Goal: Transaction & Acquisition: Purchase product/service

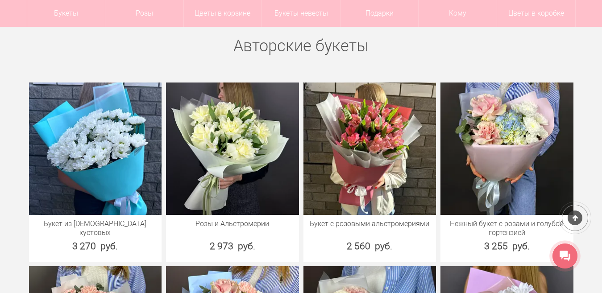
scroll to position [268, 0]
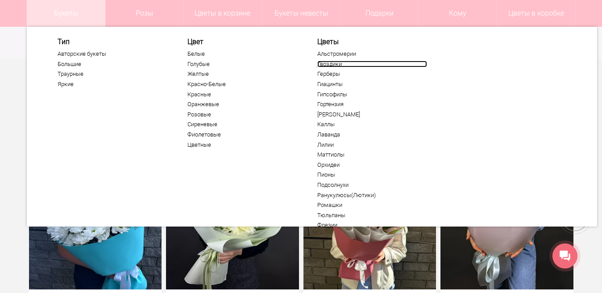
click at [325, 63] on link "Гвоздики" at bounding box center [372, 64] width 110 height 7
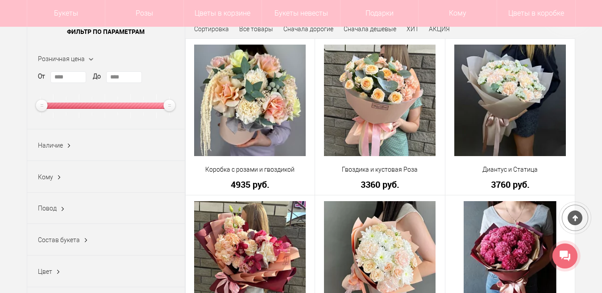
scroll to position [134, 0]
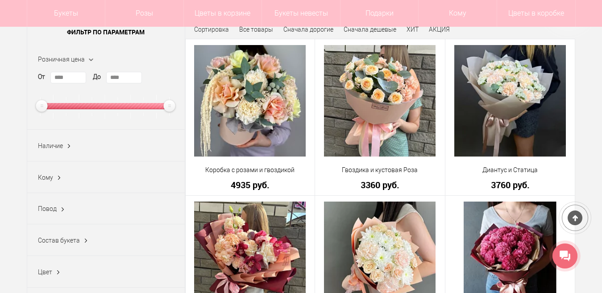
click at [54, 144] on span "Наличие" at bounding box center [50, 145] width 25 height 7
click at [60, 177] on label "В наличии (11)" at bounding box center [65, 177] width 54 height 9
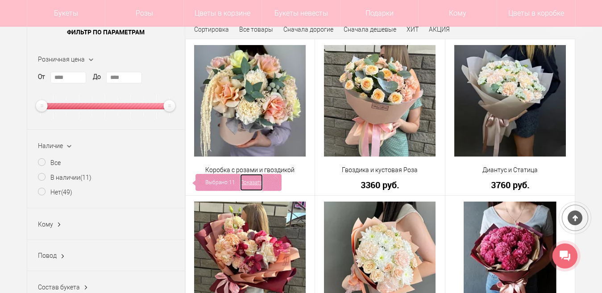
click at [242, 184] on link "Показать" at bounding box center [251, 182] width 23 height 17
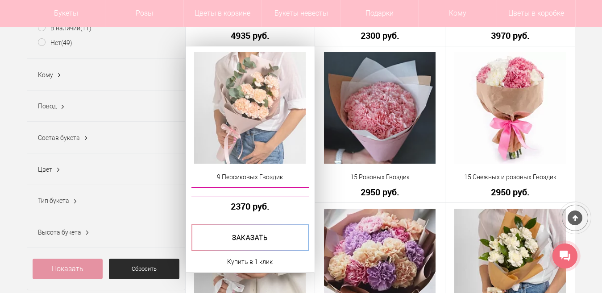
scroll to position [268, 0]
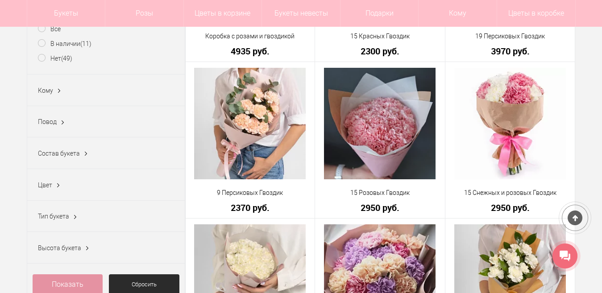
click at [60, 122] on ins at bounding box center [62, 123] width 9 height 12
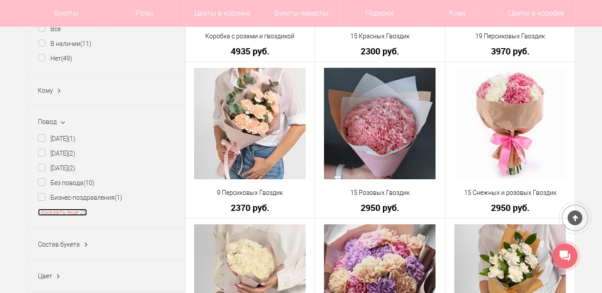
click at [58, 216] on link "Показать еще 20" at bounding box center [62, 212] width 49 height 7
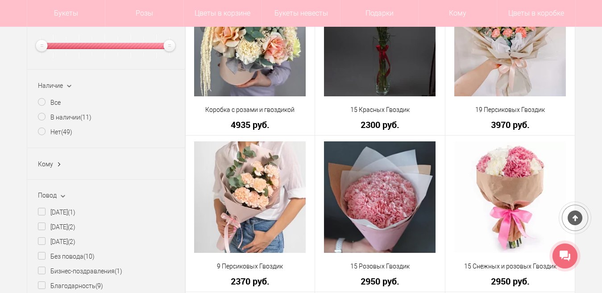
scroll to position [179, 0]
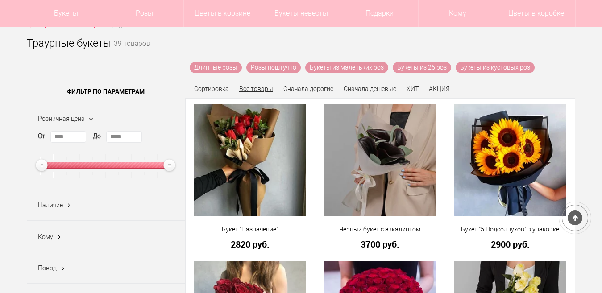
scroll to position [89, 0]
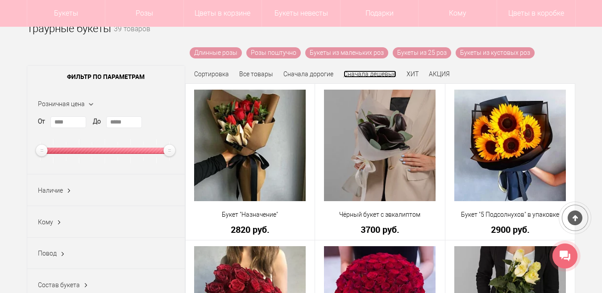
click at [359, 75] on link "Сначала дешевые" at bounding box center [370, 74] width 53 height 7
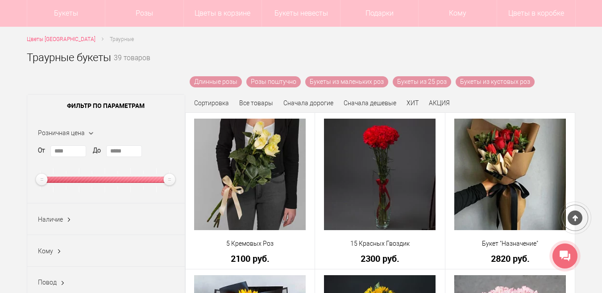
scroll to position [45, 0]
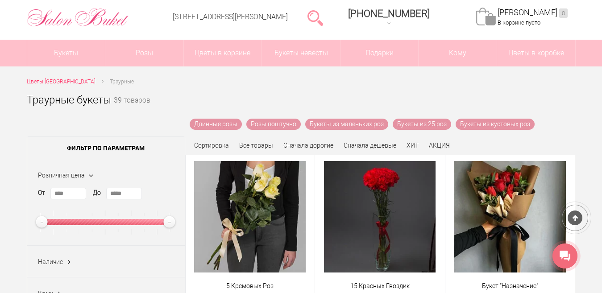
click at [118, 83] on span "Траурные" at bounding box center [122, 82] width 24 height 6
